Goal: Transaction & Acquisition: Subscribe to service/newsletter

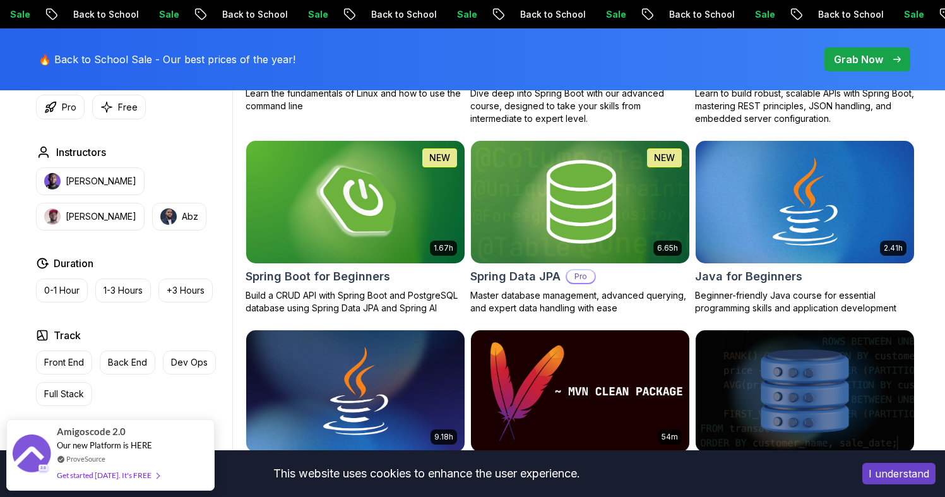
scroll to position [642, 0]
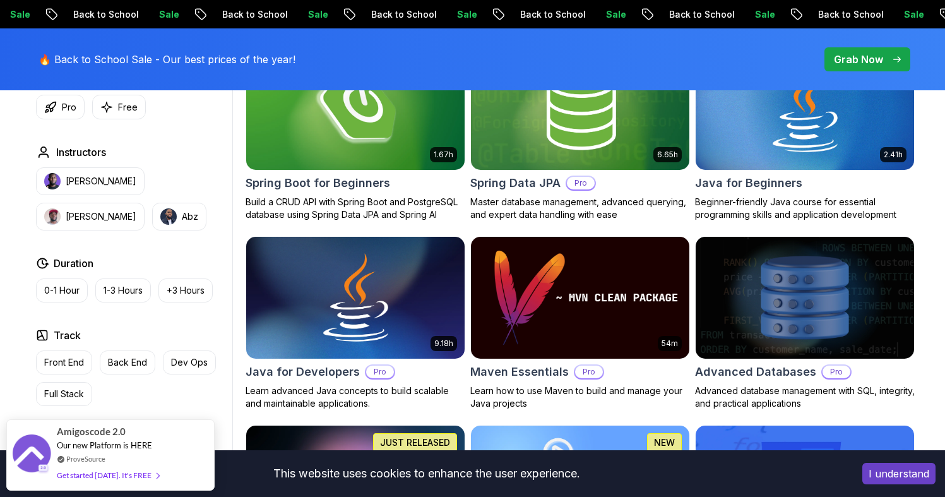
click at [179, 290] on p "+3 Hours" at bounding box center [186, 290] width 38 height 13
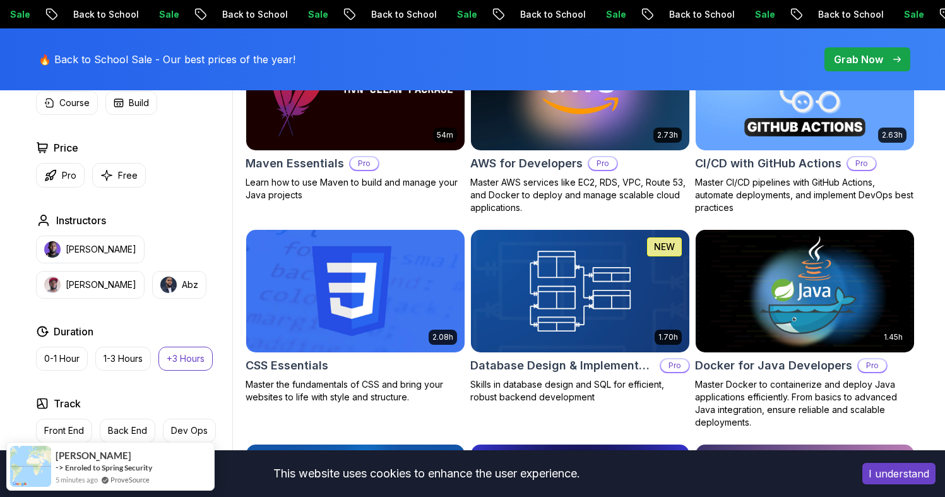
scroll to position [1215, 0]
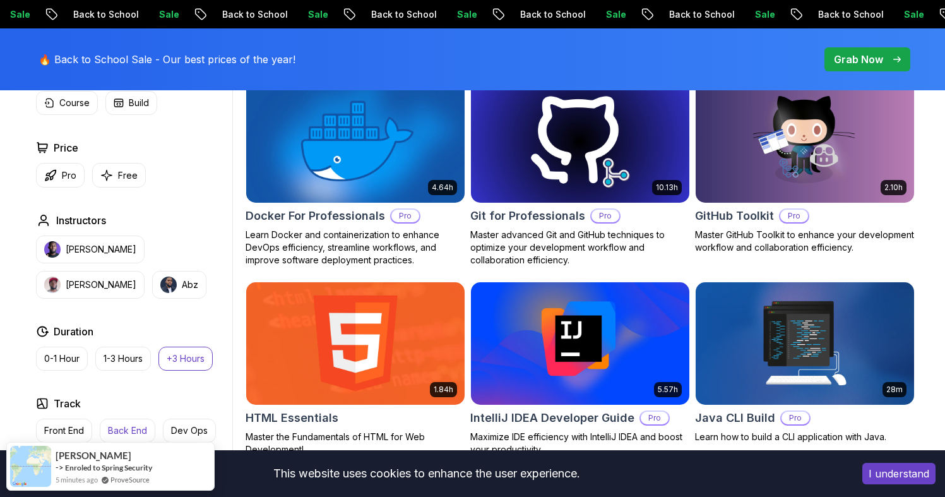
click at [128, 427] on p "Back End" at bounding box center [127, 430] width 39 height 13
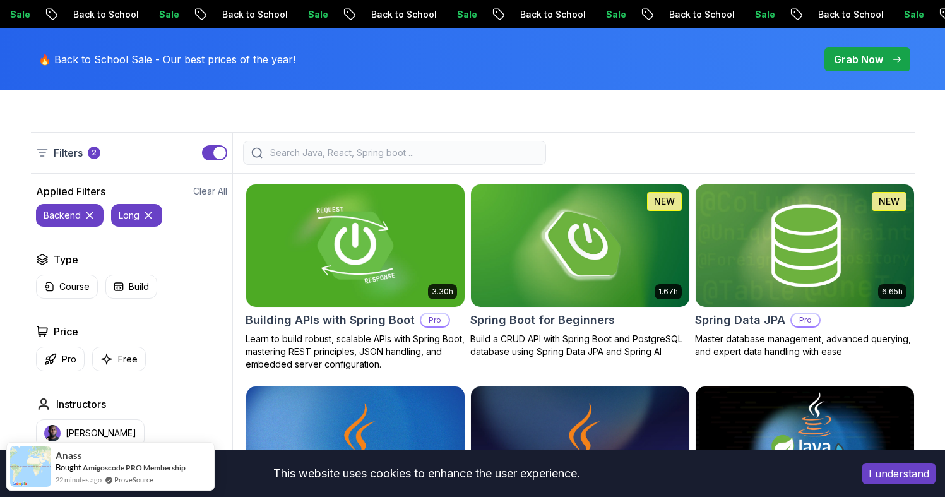
scroll to position [474, 0]
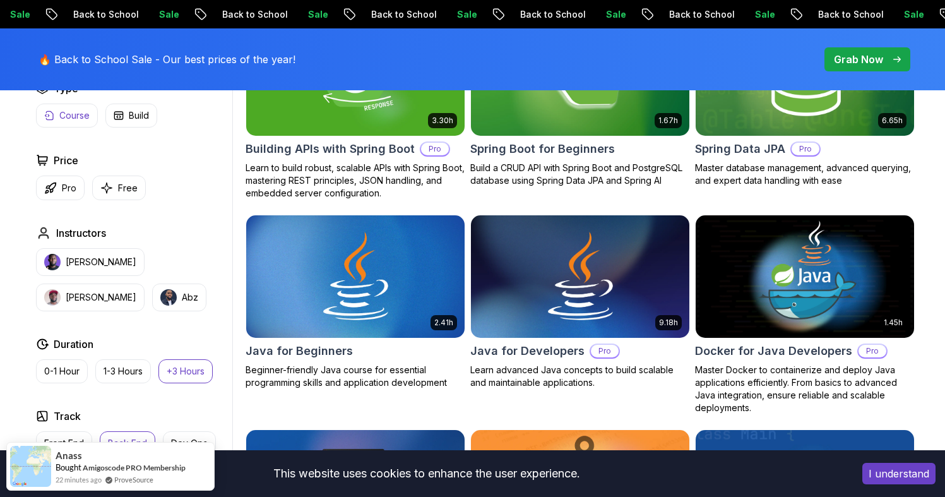
click at [82, 120] on p "Course" at bounding box center [74, 115] width 30 height 13
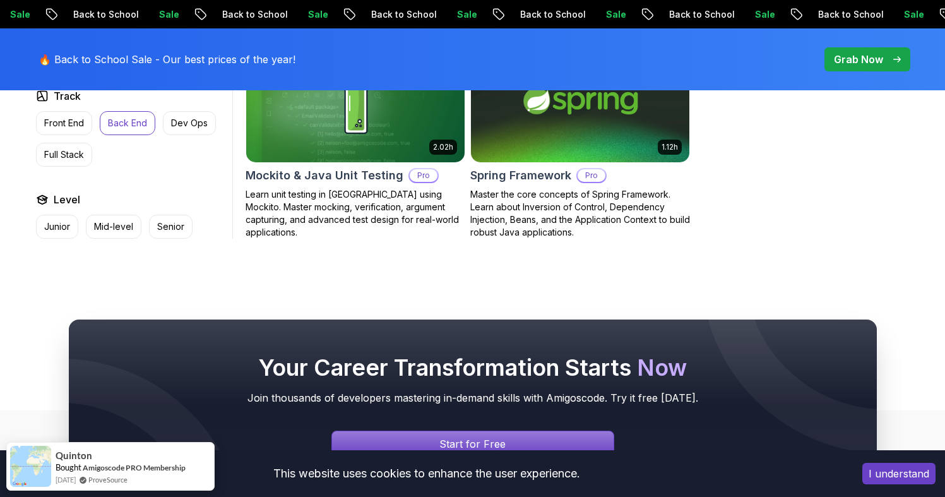
scroll to position [1318, 0]
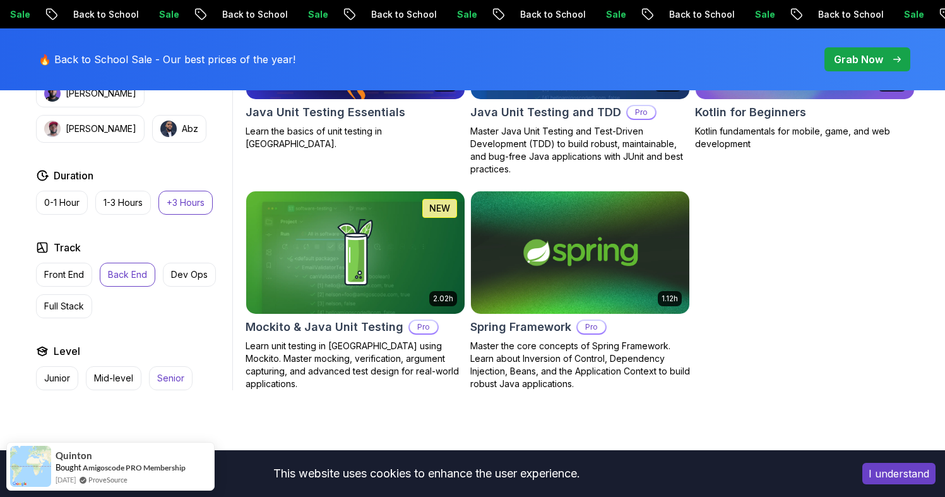
click at [164, 379] on p "Senior" at bounding box center [170, 378] width 27 height 13
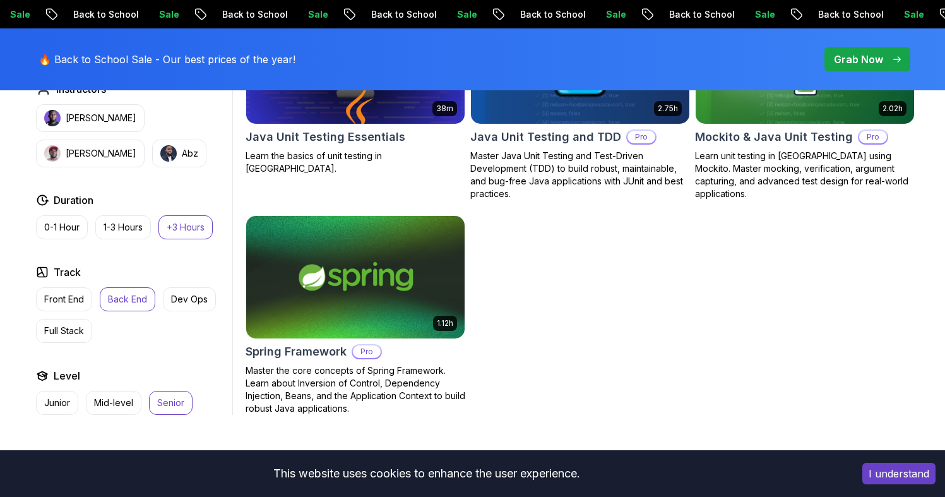
scroll to position [1093, 0]
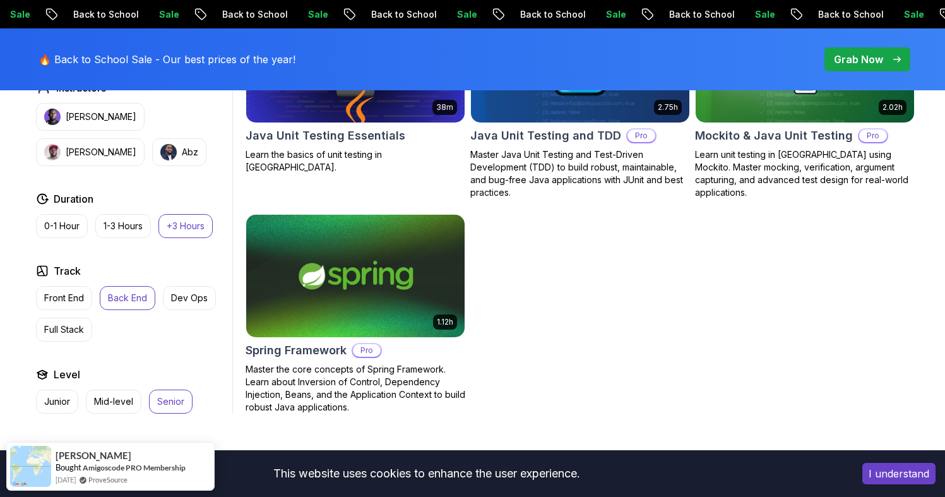
drag, startPoint x: 923, startPoint y: 461, endPoint x: 914, endPoint y: 470, distance: 13.4
click at [923, 462] on div "I understand" at bounding box center [899, 473] width 92 height 40
click at [914, 470] on button "I understand" at bounding box center [898, 473] width 73 height 21
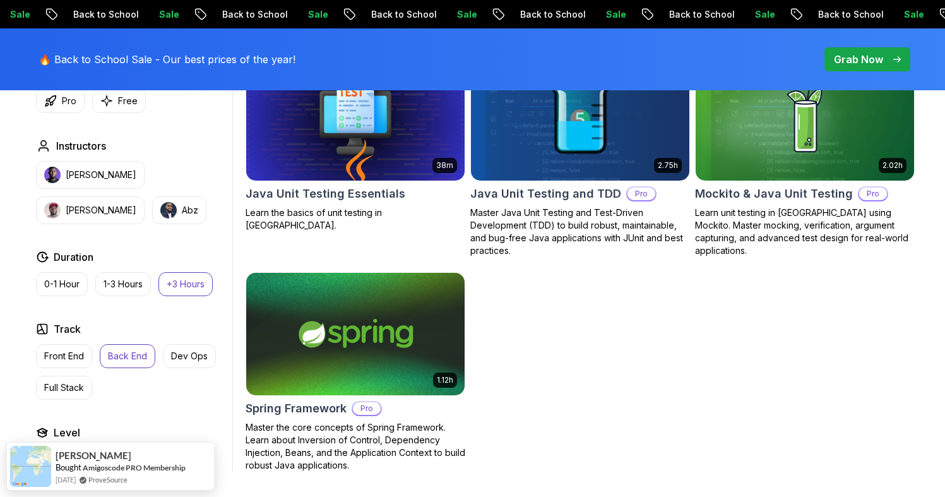
scroll to position [1001, 0]
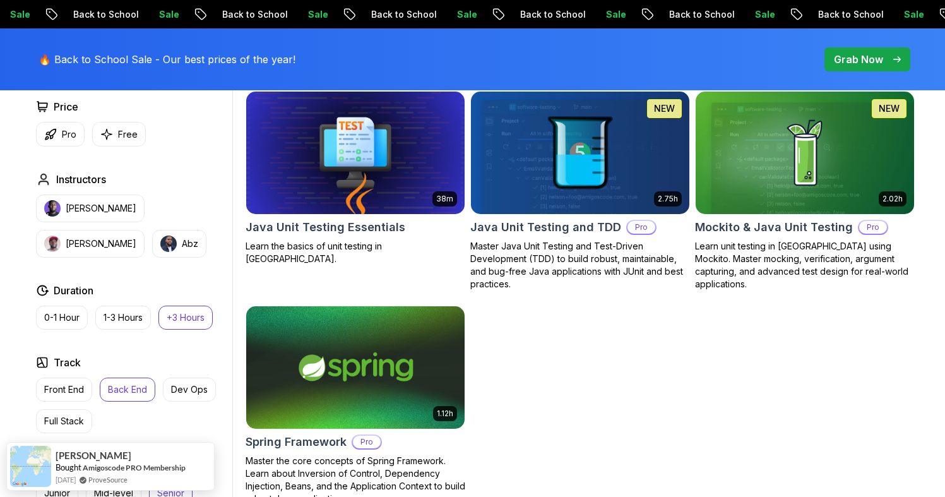
click at [567, 175] on img at bounding box center [579, 152] width 229 height 128
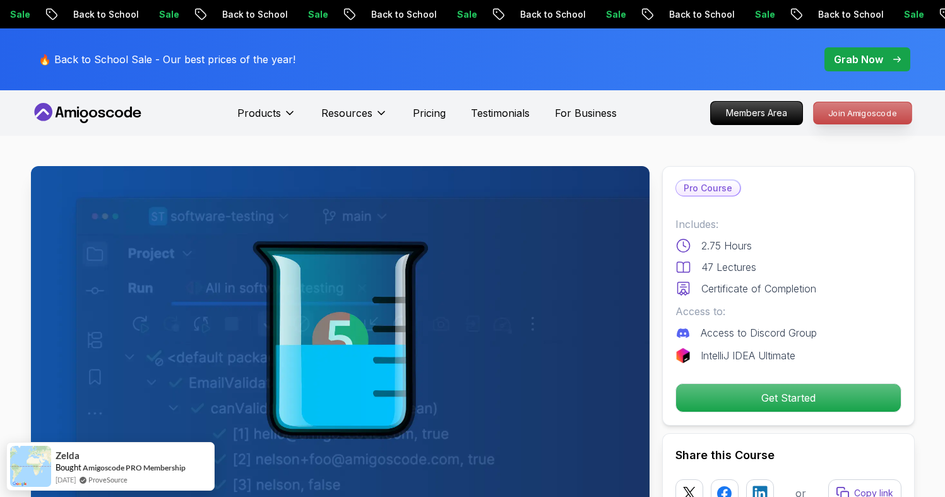
click at [838, 120] on p "Join Amigoscode" at bounding box center [863, 112] width 98 height 21
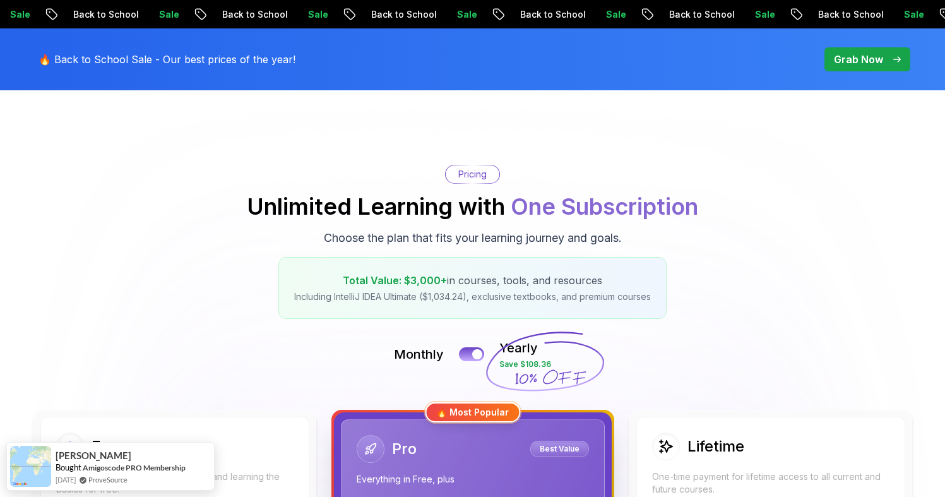
scroll to position [328, 0]
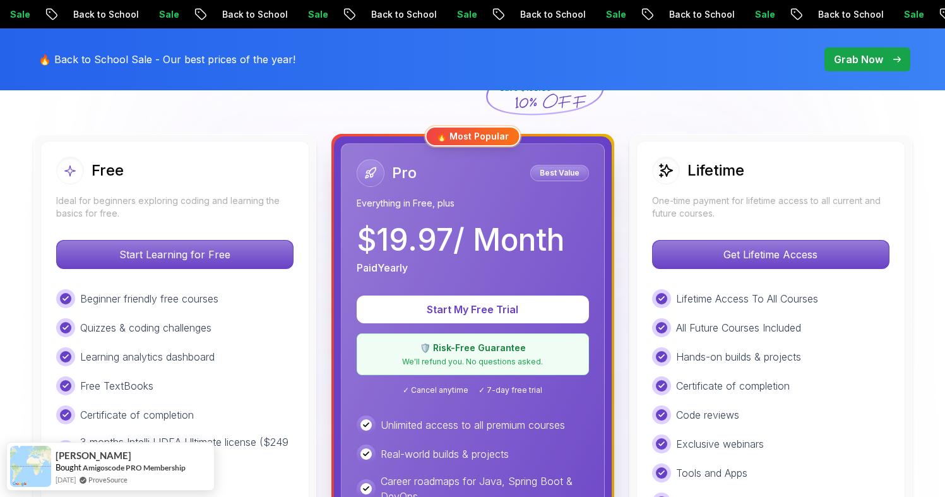
click at [760, 211] on p "One-time payment for lifetime access to all current and future courses." at bounding box center [770, 206] width 237 height 25
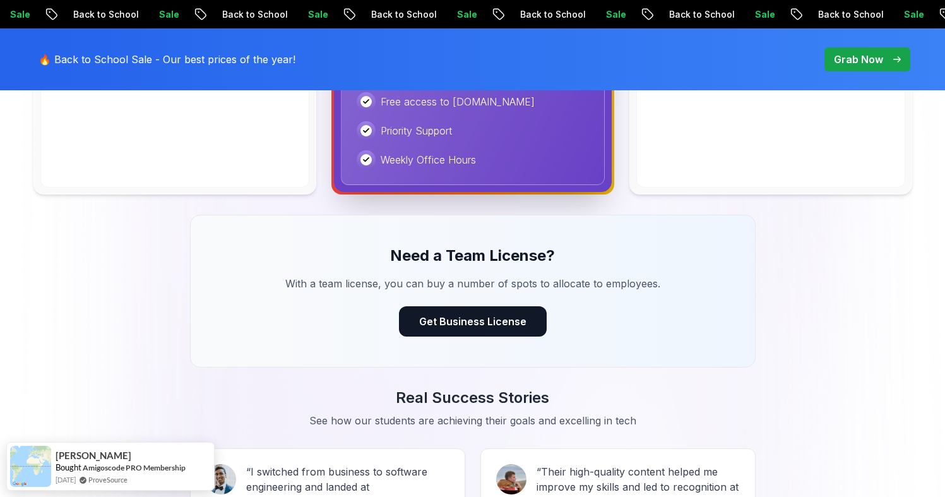
scroll to position [434, 0]
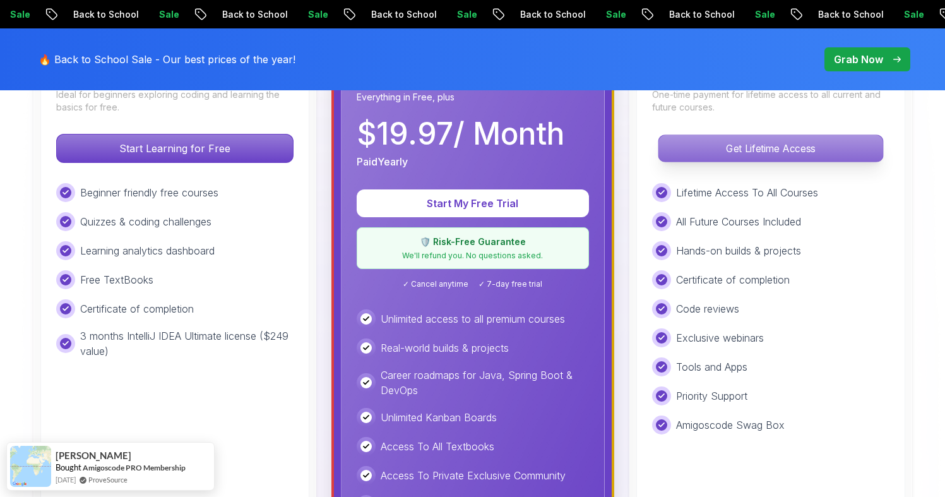
click at [756, 149] on p "Get Lifetime Access" at bounding box center [770, 148] width 224 height 27
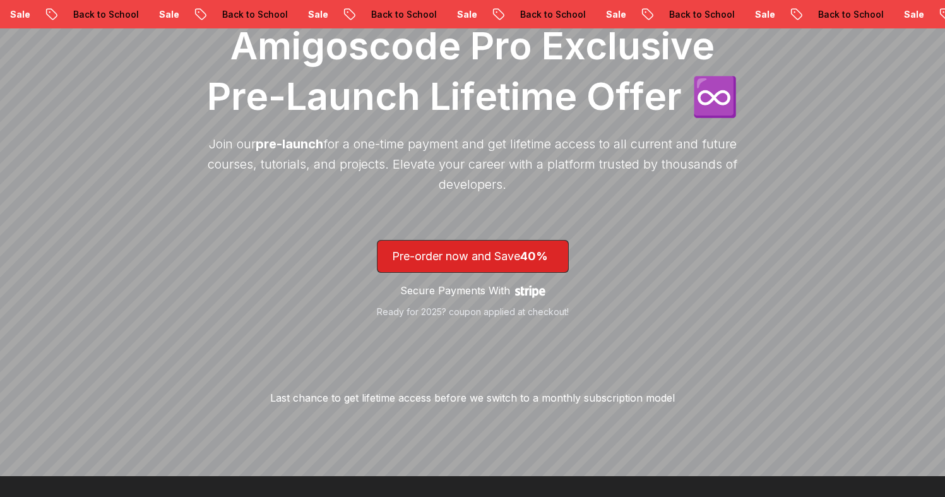
scroll to position [119, 0]
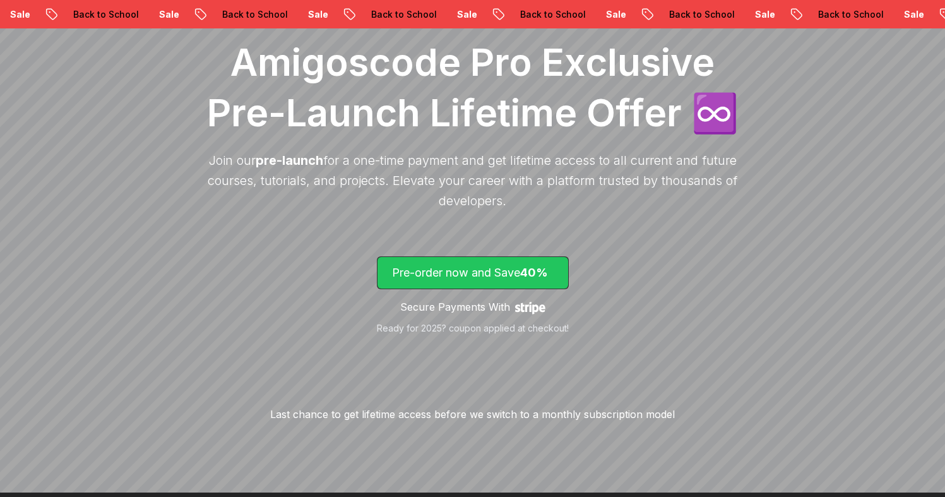
click at [499, 270] on p "Pre-order now and Save 40%" at bounding box center [473, 273] width 162 height 18
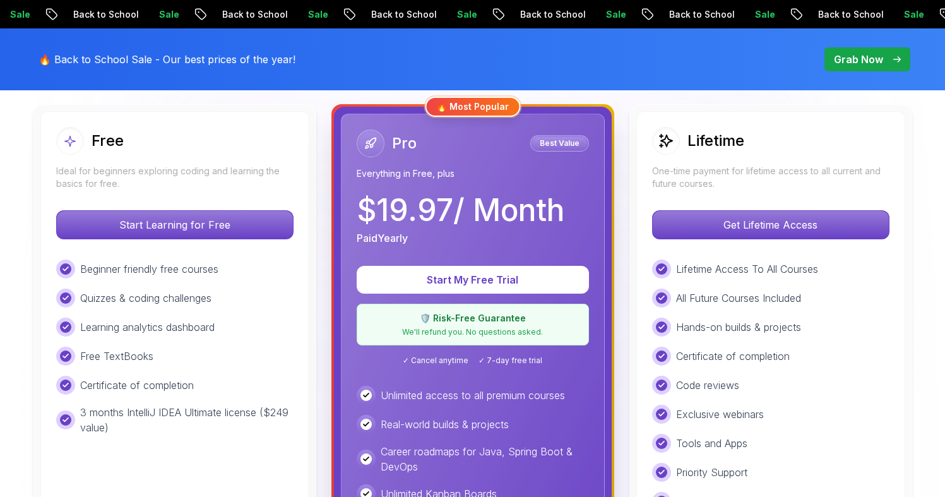
scroll to position [425, 0]
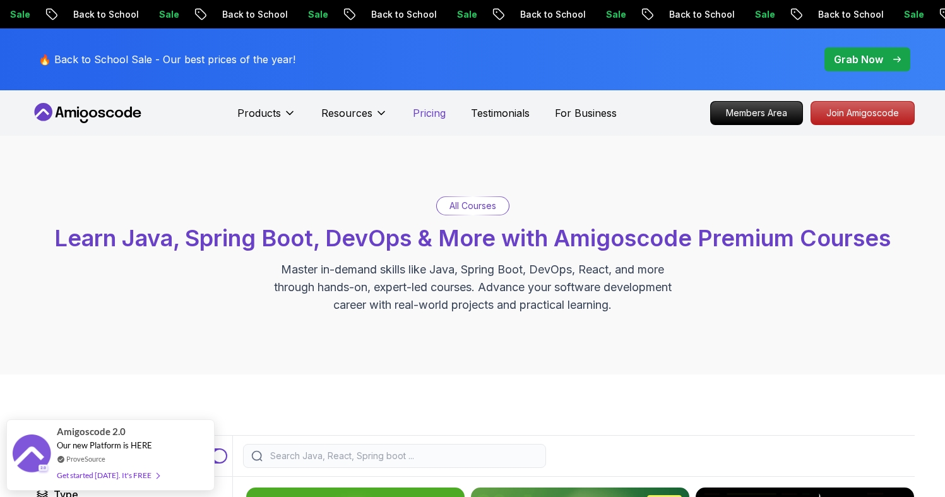
click at [434, 114] on p "Pricing" at bounding box center [429, 112] width 33 height 15
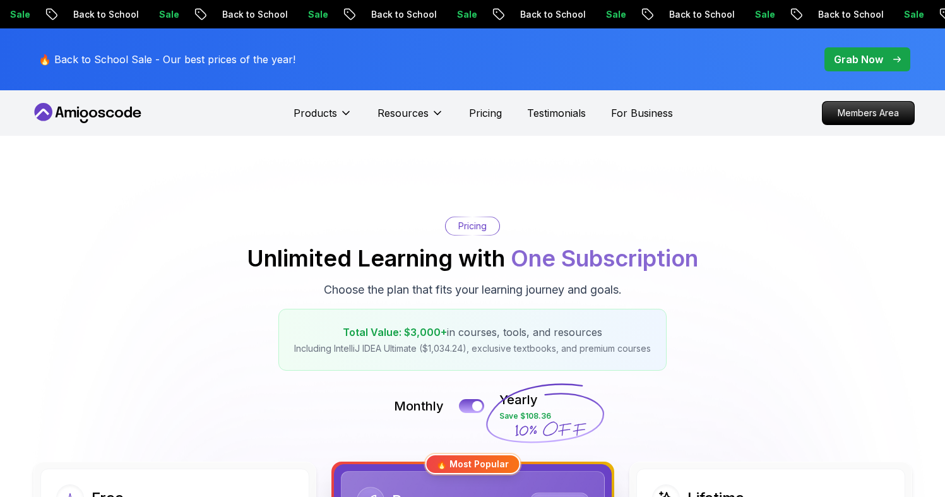
scroll to position [297, 0]
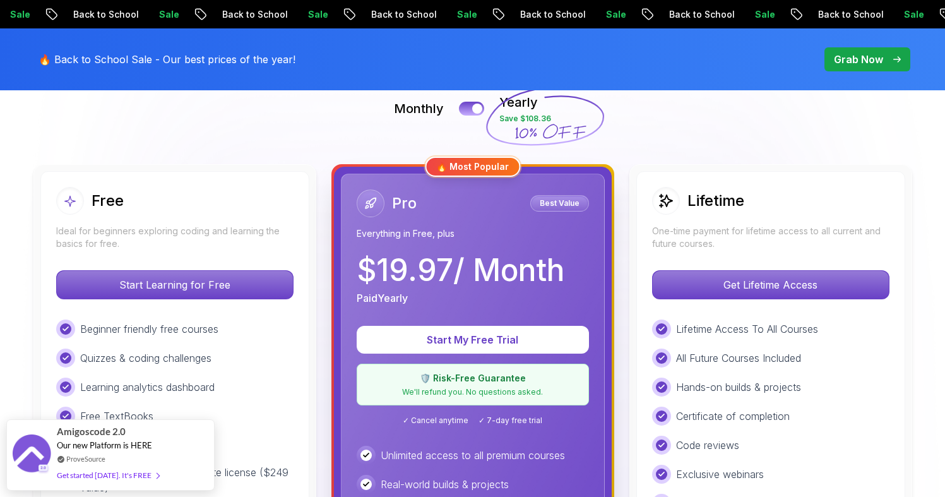
click at [213, 203] on div "Free" at bounding box center [174, 201] width 237 height 28
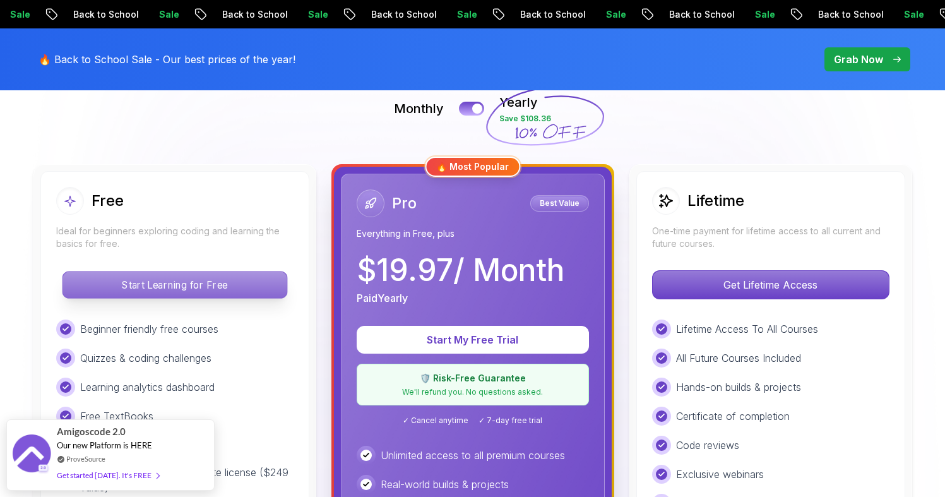
click at [196, 279] on p "Start Learning for Free" at bounding box center [175, 284] width 224 height 27
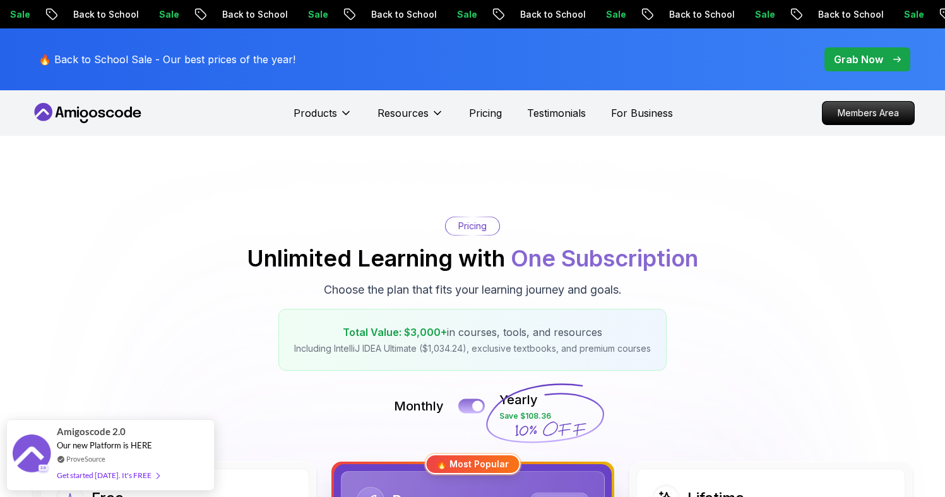
click at [467, 408] on button at bounding box center [471, 405] width 27 height 15
